Goal: Task Accomplishment & Management: Manage account settings

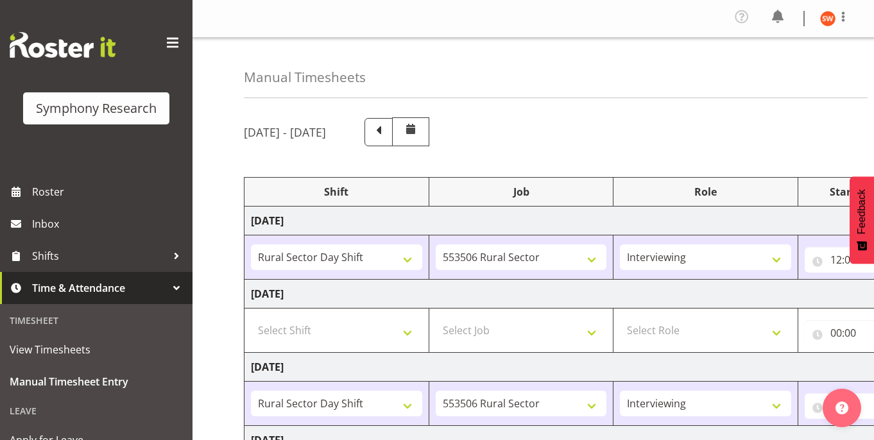
select select "81297"
select select "10587"
select select "47"
select select "81297"
select select "10587"
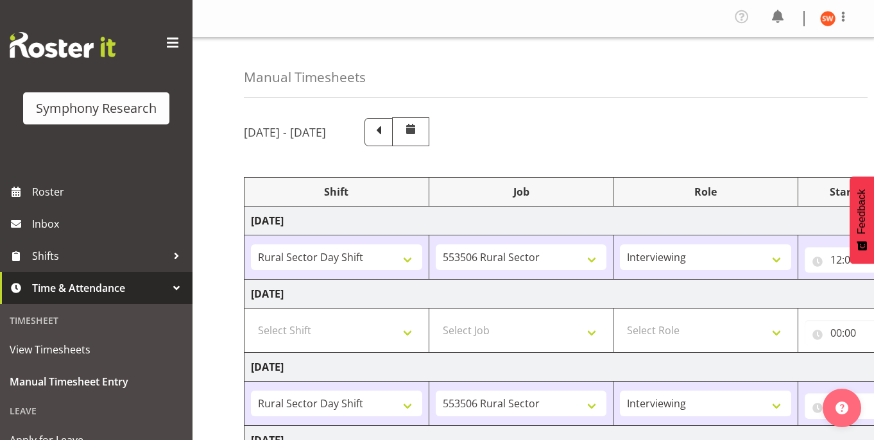
select select "47"
select select "81297"
select select "10587"
select select "47"
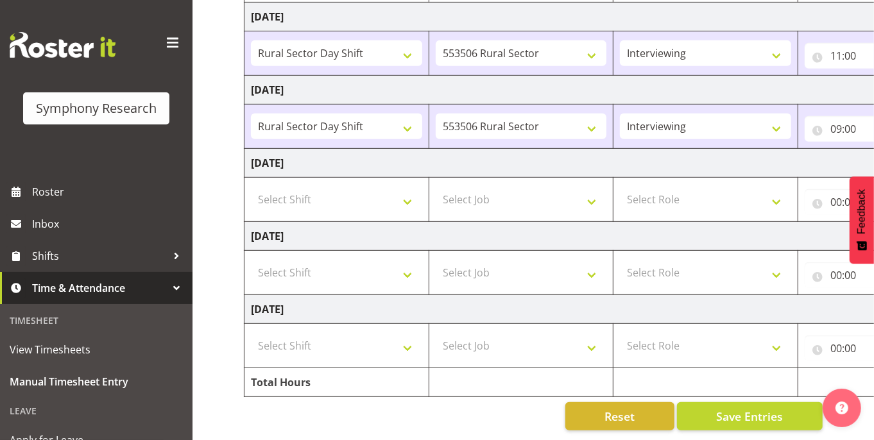
scroll to position [0, 268]
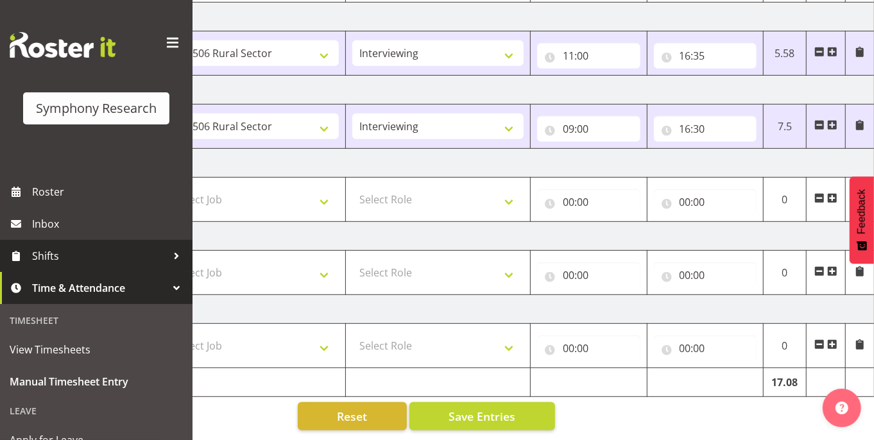
click at [45, 257] on span "Shifts" at bounding box center [99, 255] width 135 height 19
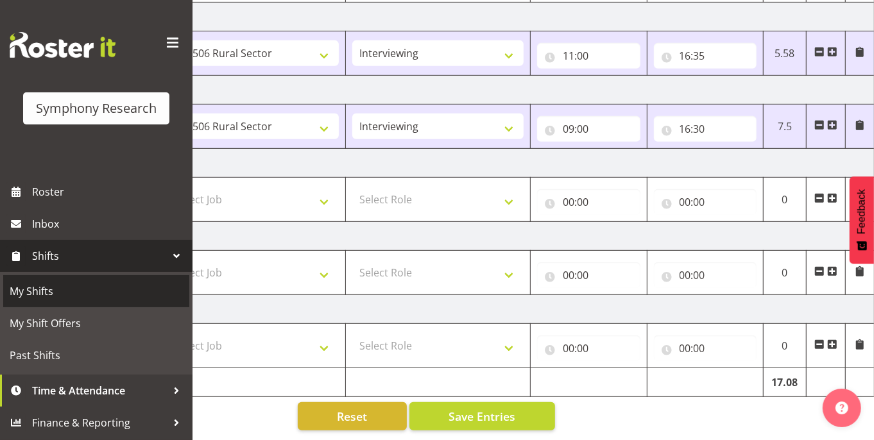
click at [31, 293] on span "My Shifts" at bounding box center [96, 291] width 173 height 19
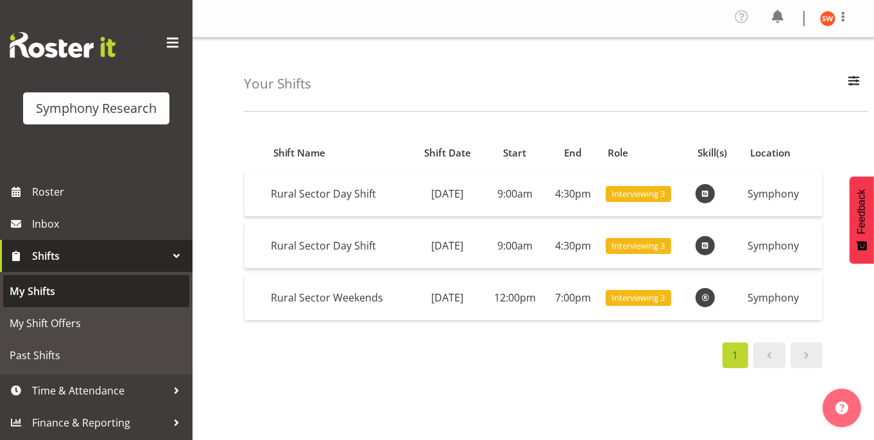
click at [31, 290] on span "My Shifts" at bounding box center [96, 291] width 173 height 19
click at [39, 287] on span "My Shifts" at bounding box center [96, 291] width 173 height 19
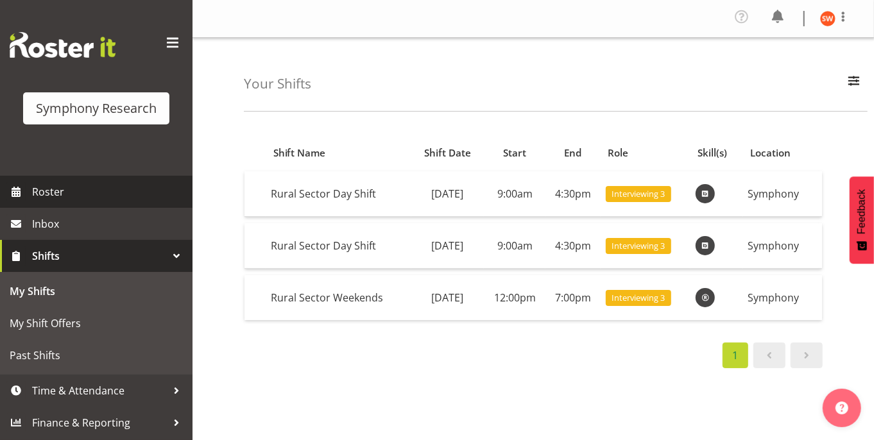
click at [45, 190] on span "Roster" at bounding box center [109, 191] width 154 height 19
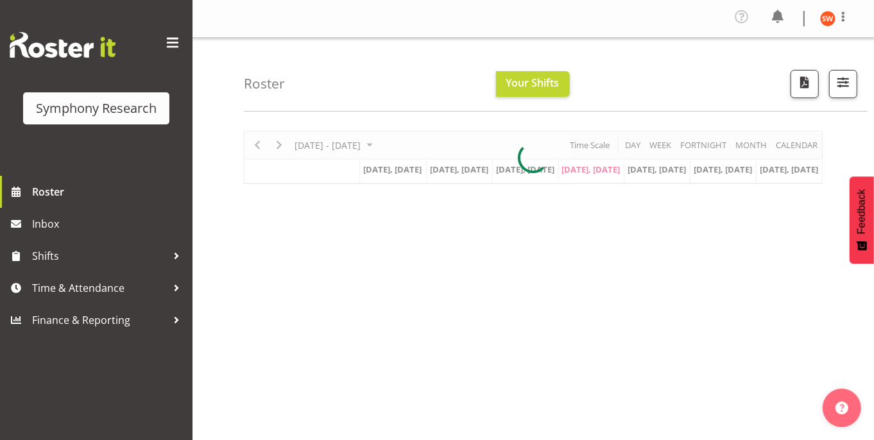
click at [591, 172] on div at bounding box center [533, 157] width 579 height 53
click at [595, 171] on div at bounding box center [533, 157] width 579 height 53
click at [587, 167] on div at bounding box center [533, 157] width 579 height 53
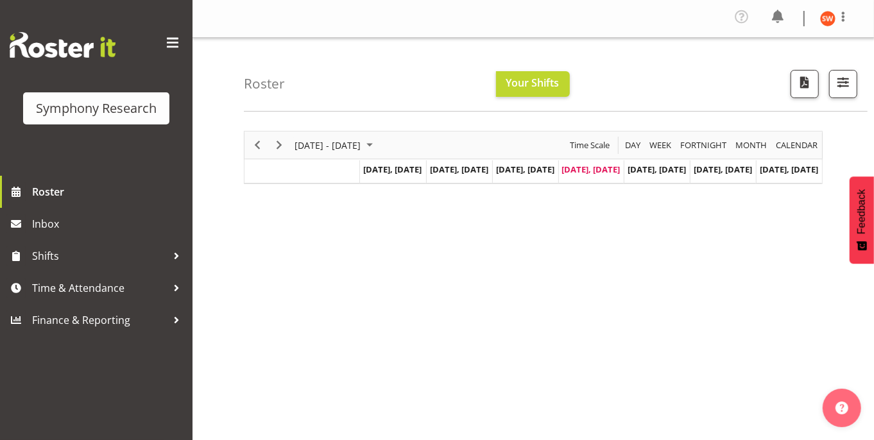
click at [592, 169] on span "[DATE], [DATE]" at bounding box center [591, 170] width 58 height 12
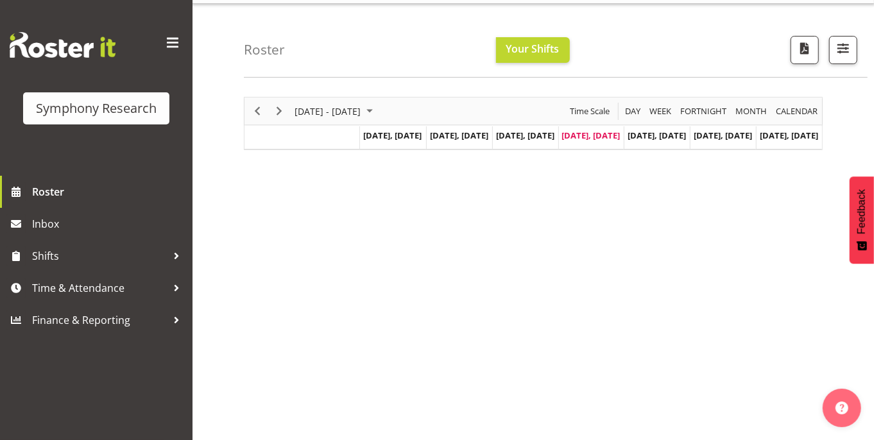
scroll to position [31, 0]
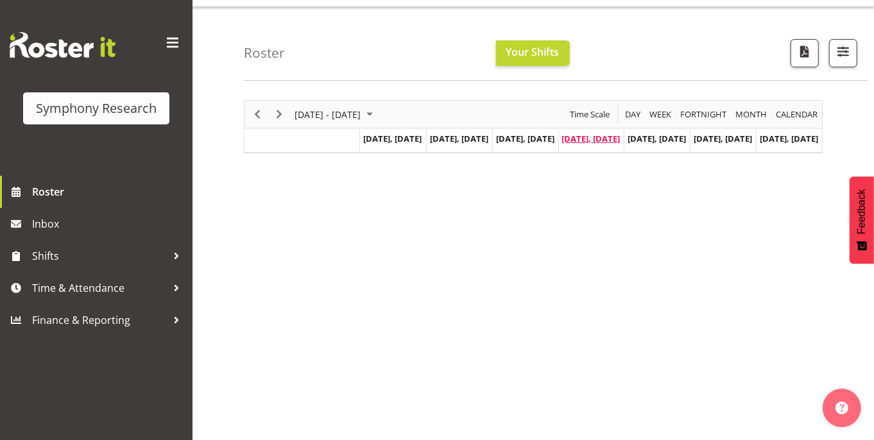
click at [582, 140] on span "[DATE], [DATE]" at bounding box center [591, 139] width 58 height 12
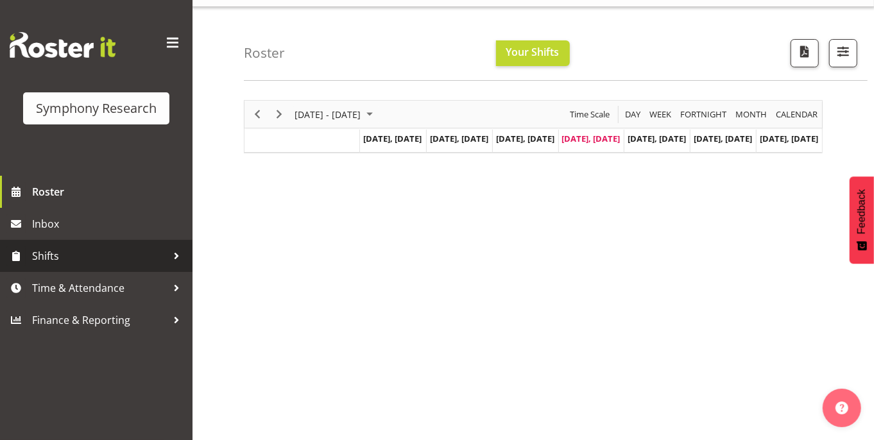
click at [52, 255] on span "Shifts" at bounding box center [99, 255] width 135 height 19
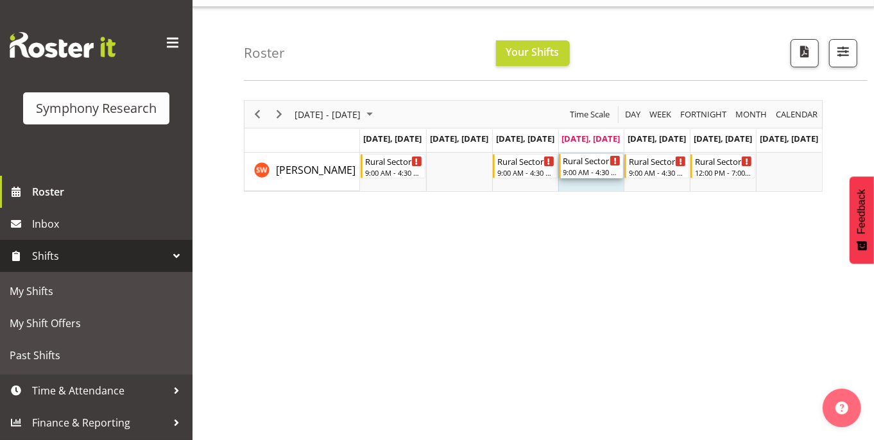
click at [589, 164] on div "Rural Sector Day Shift" at bounding box center [592, 160] width 58 height 13
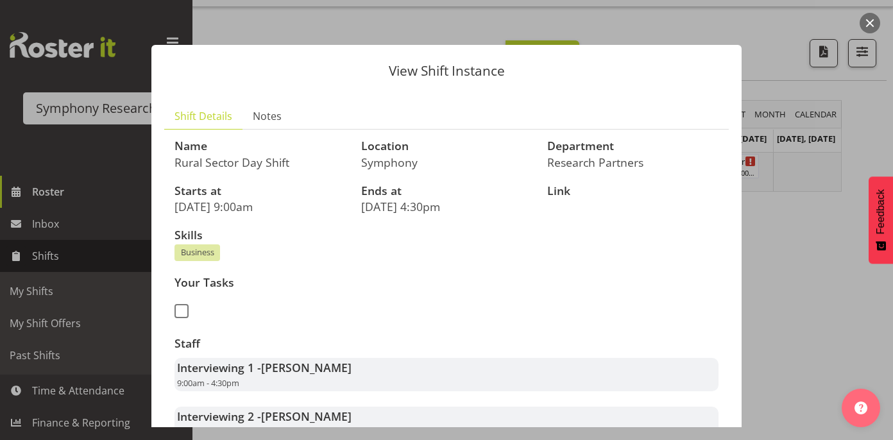
click at [38, 192] on div at bounding box center [446, 220] width 893 height 440
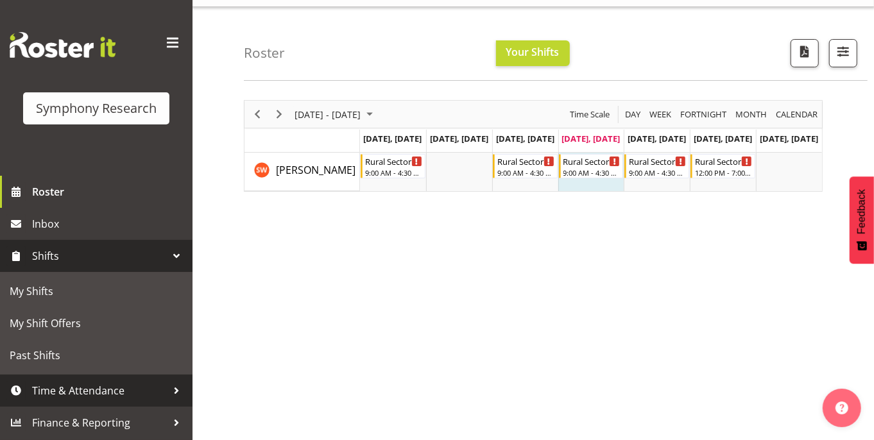
click at [74, 391] on span "Time & Attendance" at bounding box center [99, 390] width 135 height 19
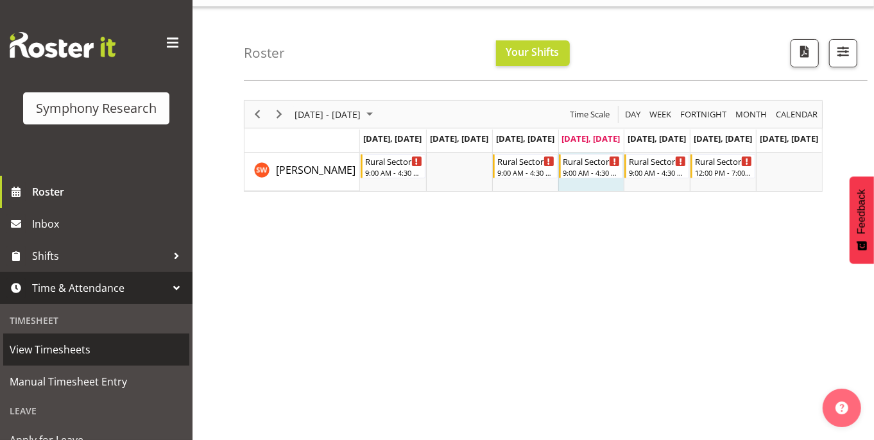
click at [60, 350] on span "View Timesheets" at bounding box center [96, 349] width 173 height 19
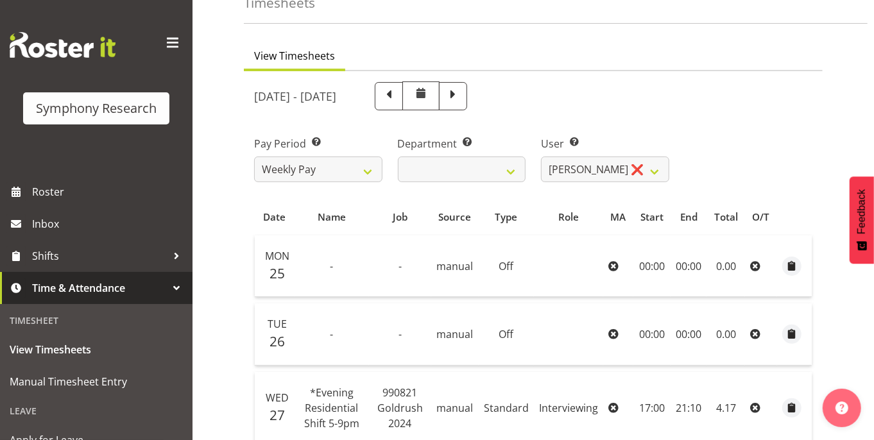
scroll to position [26, 0]
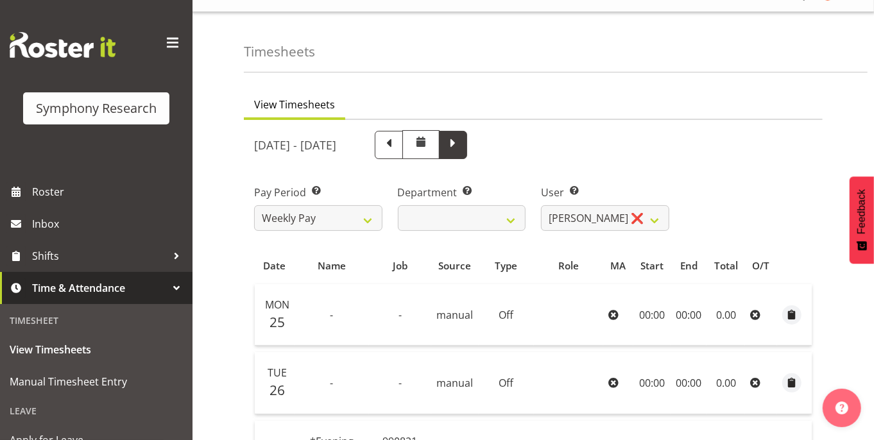
click at [461, 148] on span at bounding box center [453, 143] width 17 height 17
select select
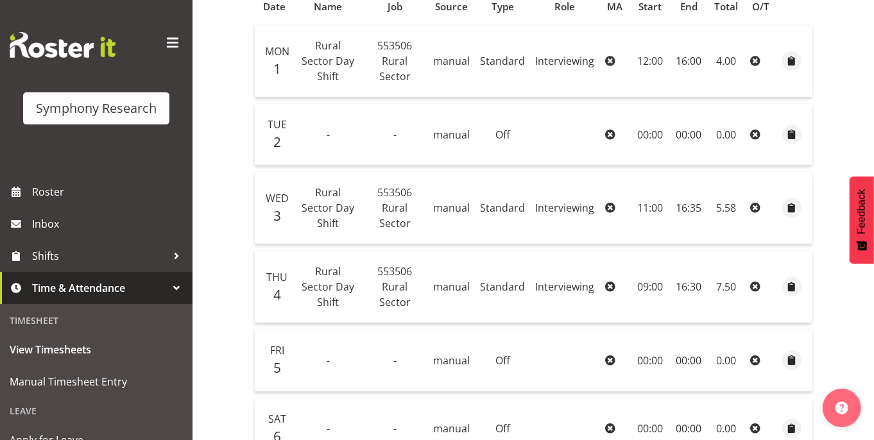
scroll to position [278, 0]
